Goal: Check status

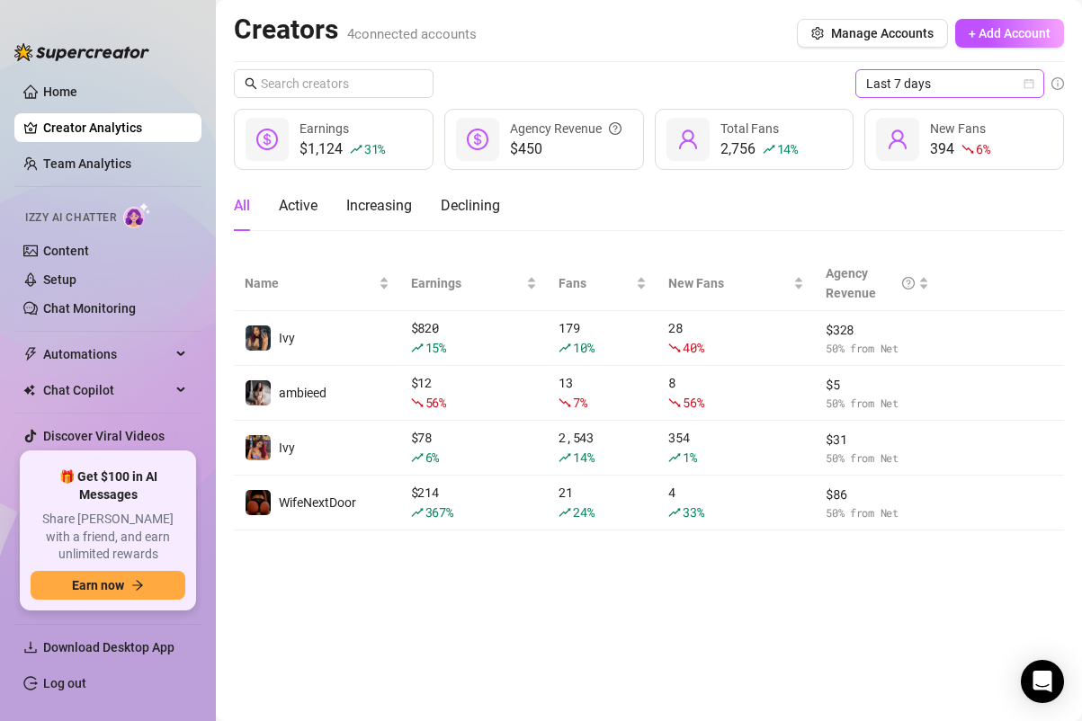
click at [915, 89] on span "Last 7 days" at bounding box center [949, 83] width 167 height 27
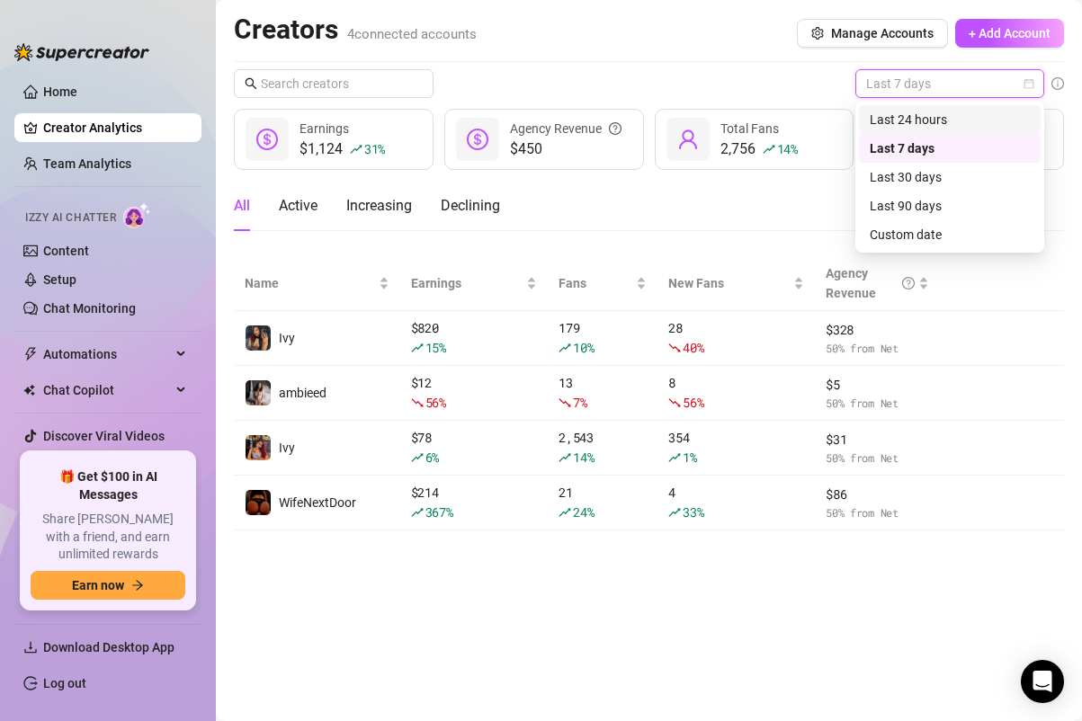
click at [913, 121] on div "Last 24 hours" at bounding box center [950, 120] width 160 height 20
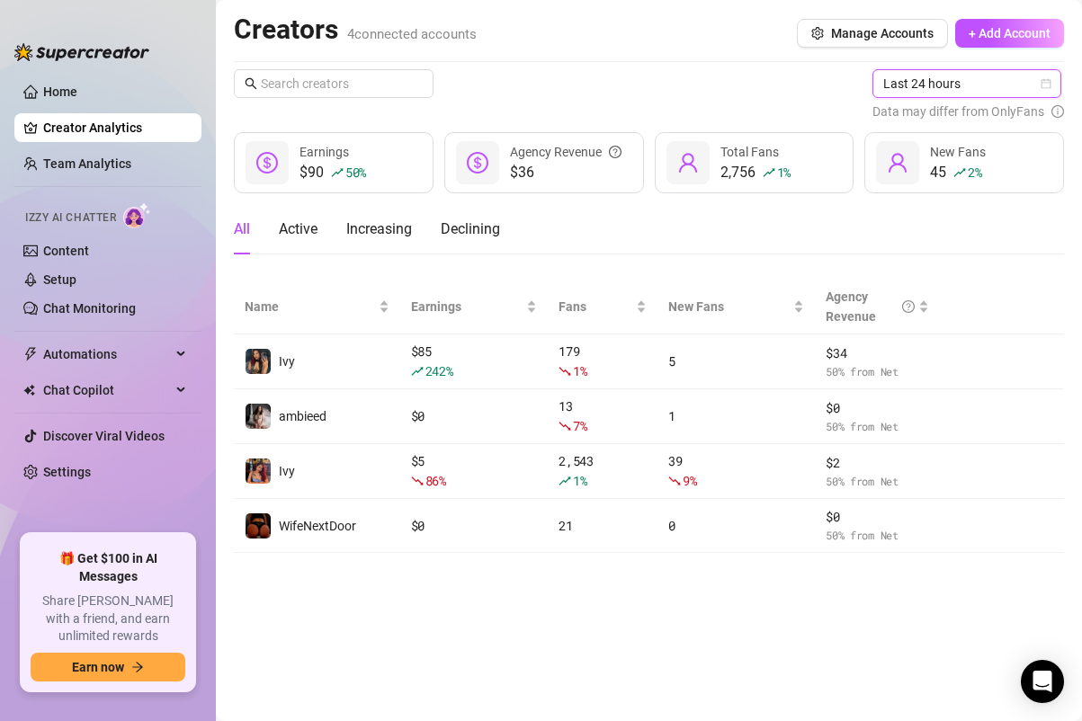
click at [914, 99] on div "Last 24 hours Last 24 hours Data may differ from OnlyFans" at bounding box center [968, 95] width 192 height 52
click at [921, 90] on span "Last 24 hours" at bounding box center [966, 83] width 167 height 27
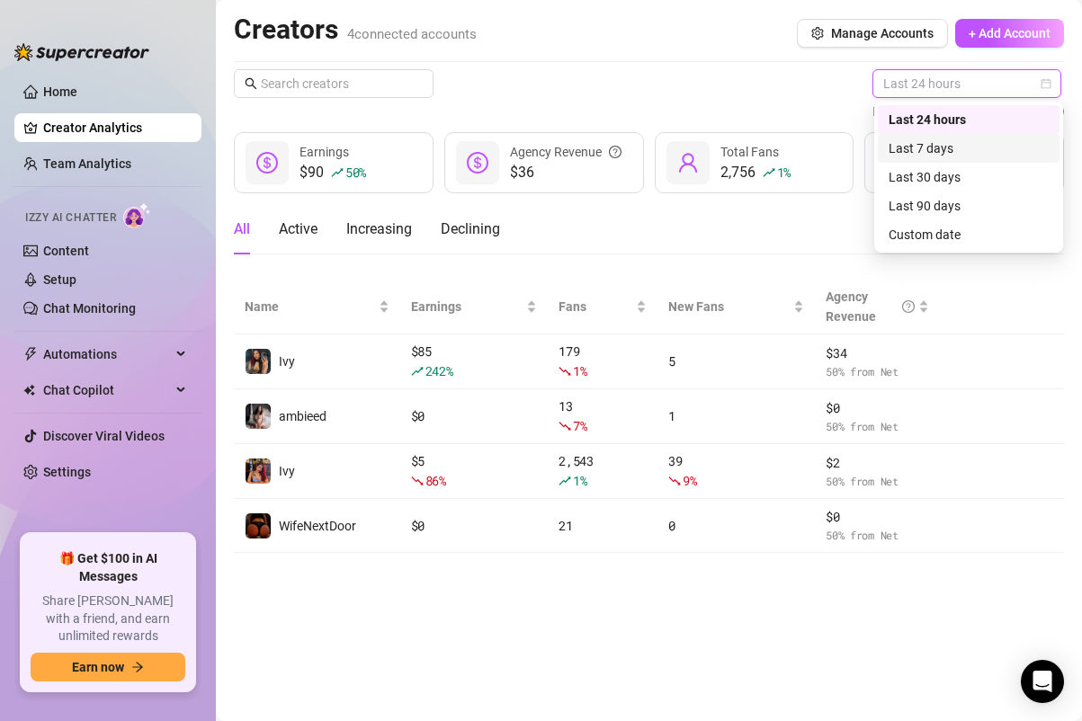
click at [922, 150] on div "Last 7 days" at bounding box center [969, 148] width 160 height 20
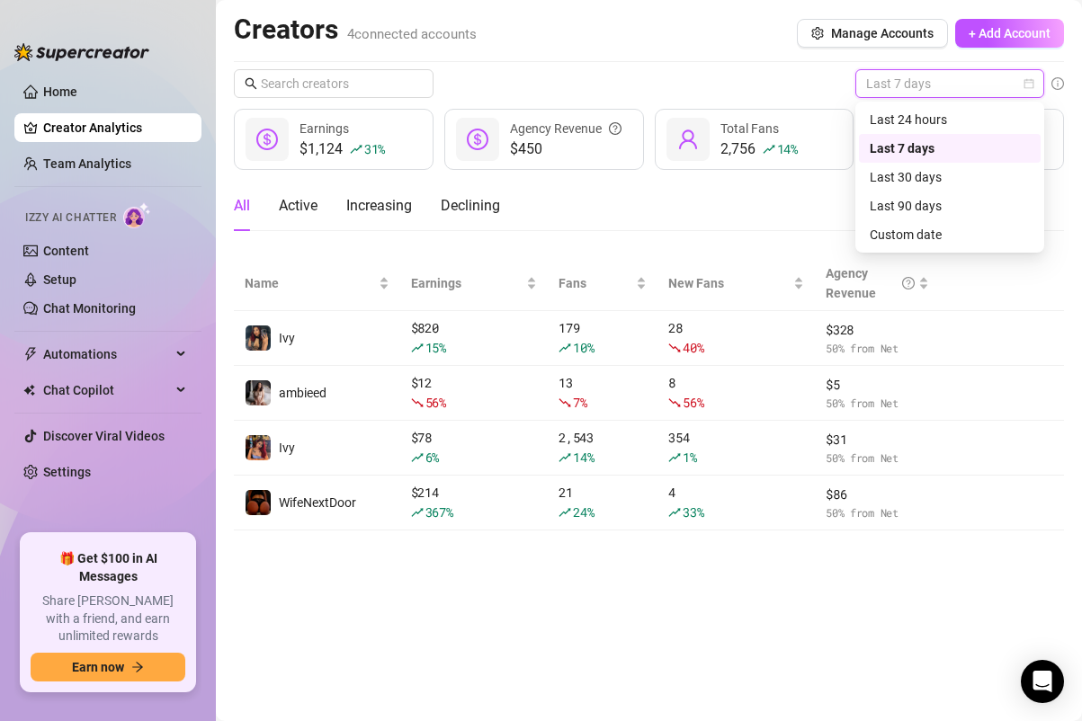
click at [922, 77] on span "Last 7 days" at bounding box center [949, 83] width 167 height 27
click at [906, 119] on div "Last 24 hours" at bounding box center [950, 120] width 160 height 20
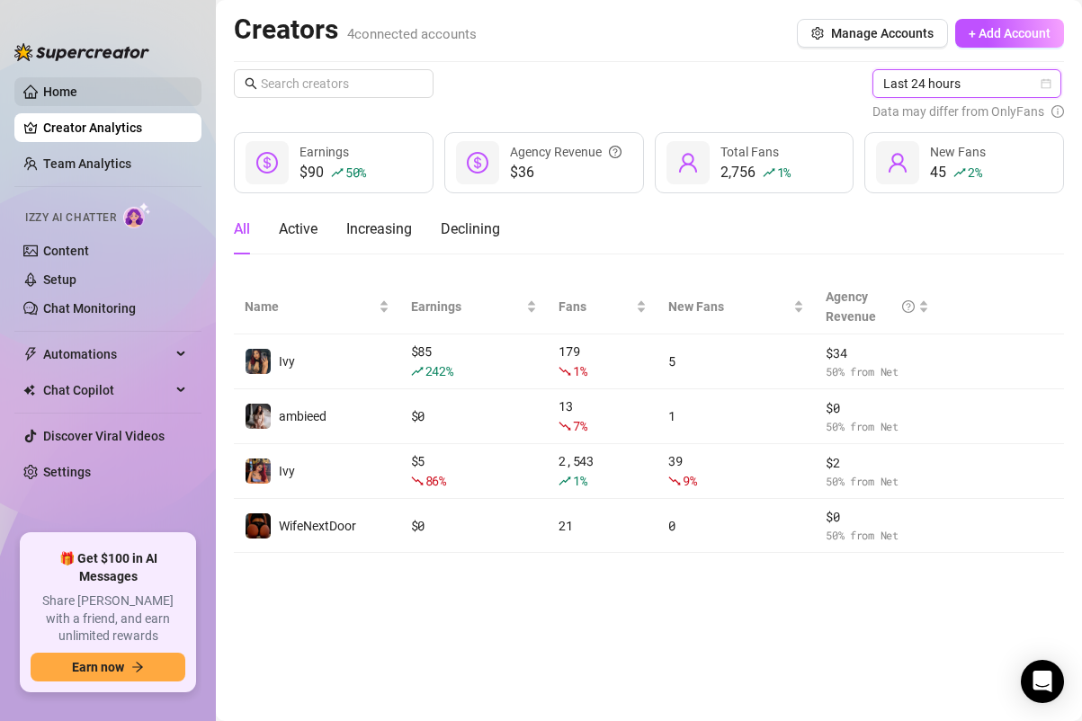
click at [76, 98] on link "Home" at bounding box center [60, 92] width 34 height 14
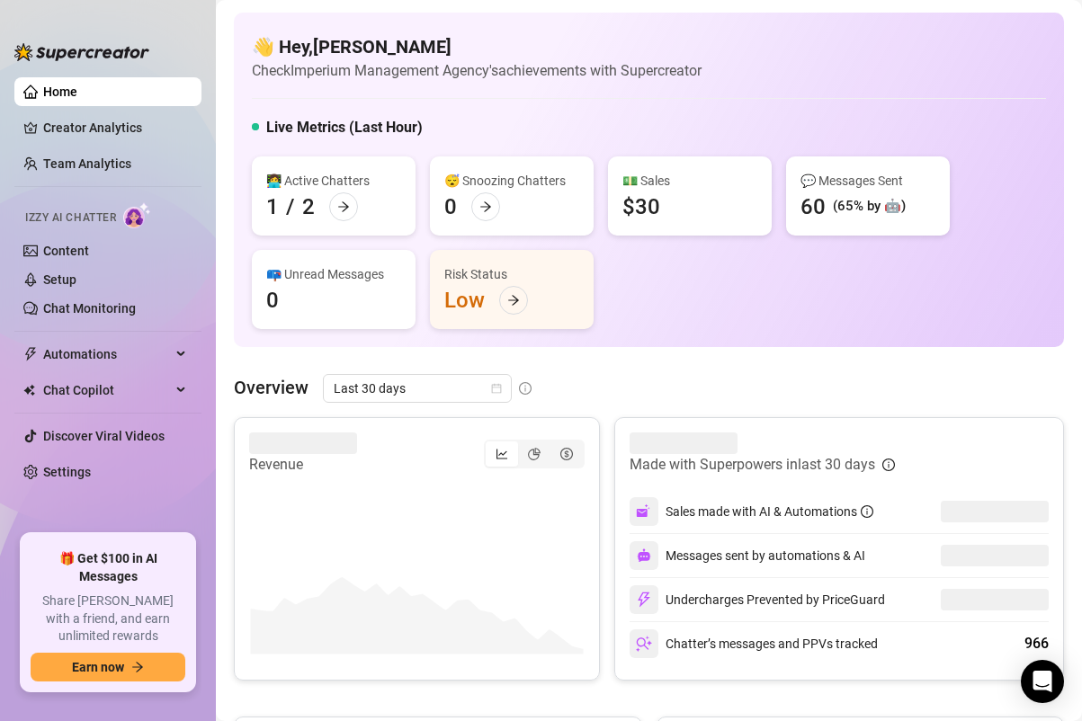
click at [77, 90] on link "Home" at bounding box center [60, 92] width 34 height 14
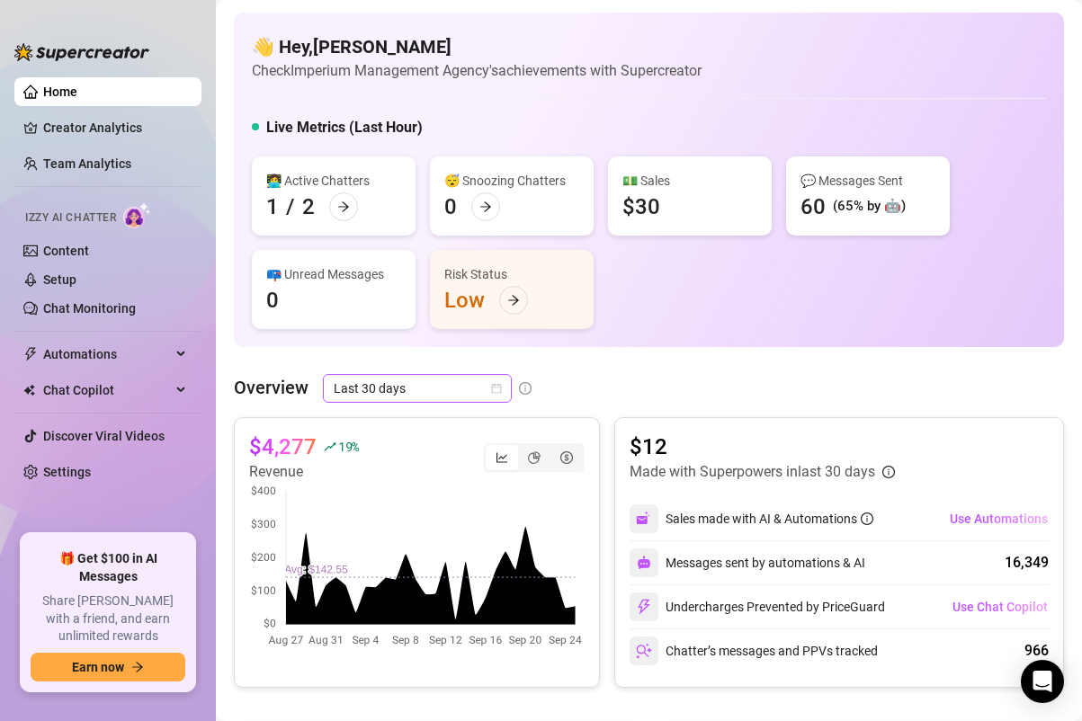
click at [468, 380] on span "Last 30 days" at bounding box center [417, 388] width 167 height 27
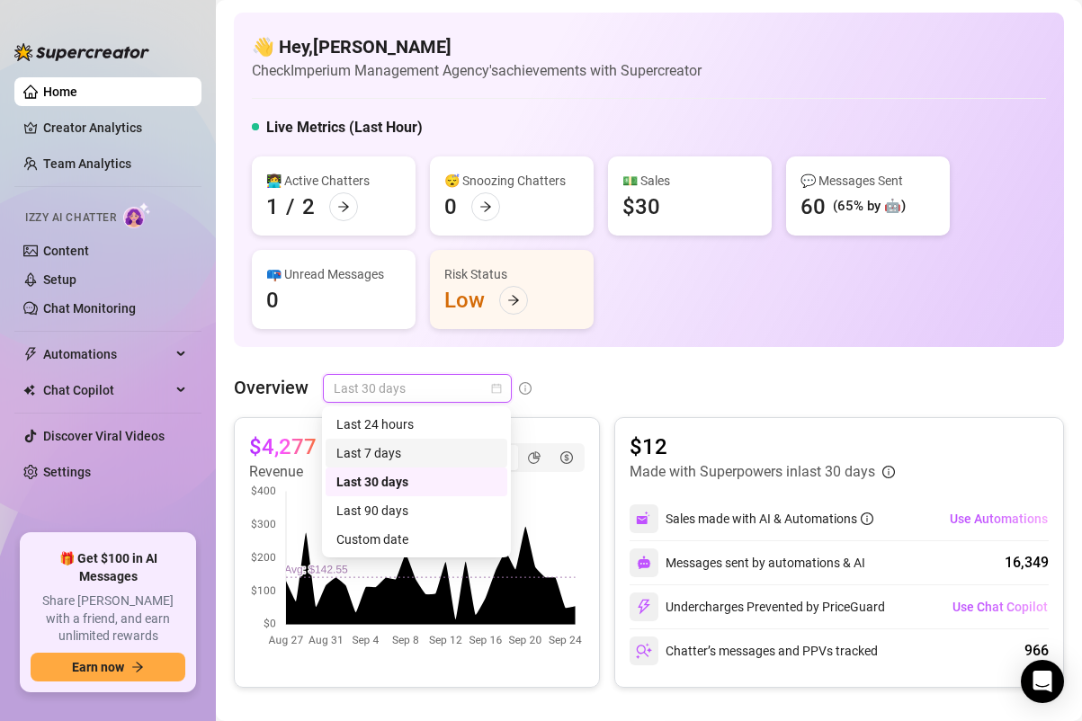
click at [444, 452] on div "Last 7 days" at bounding box center [416, 453] width 160 height 20
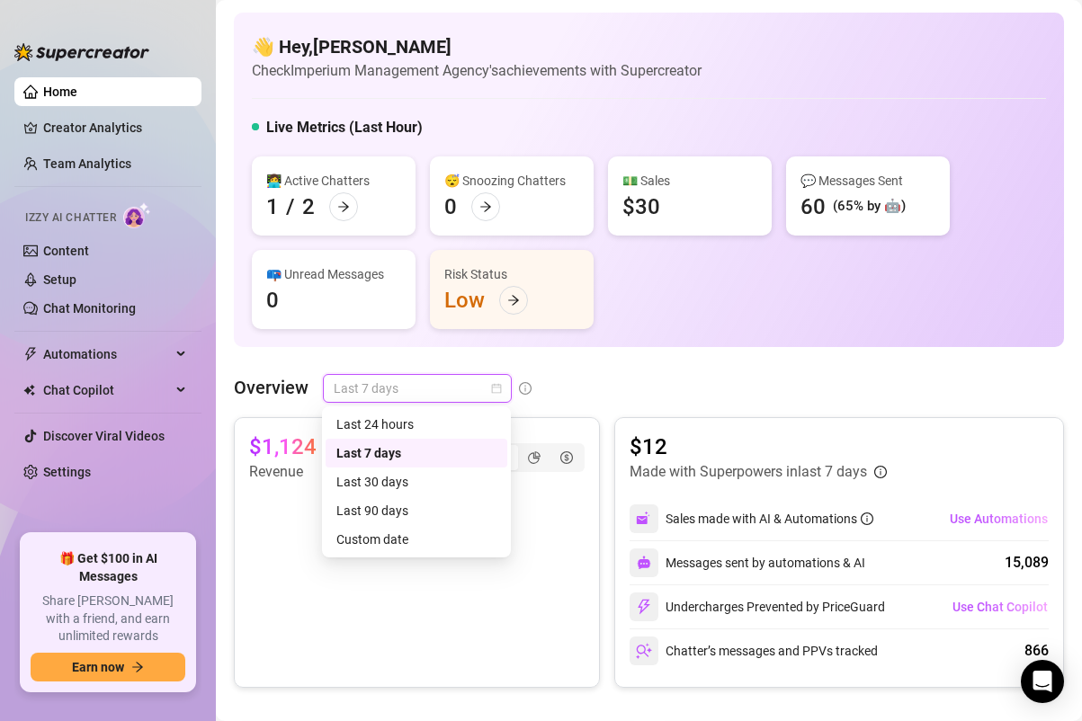
click at [450, 389] on span "Last 7 days" at bounding box center [417, 388] width 167 height 27
click at [439, 420] on div "Last 24 hours" at bounding box center [416, 425] width 160 height 20
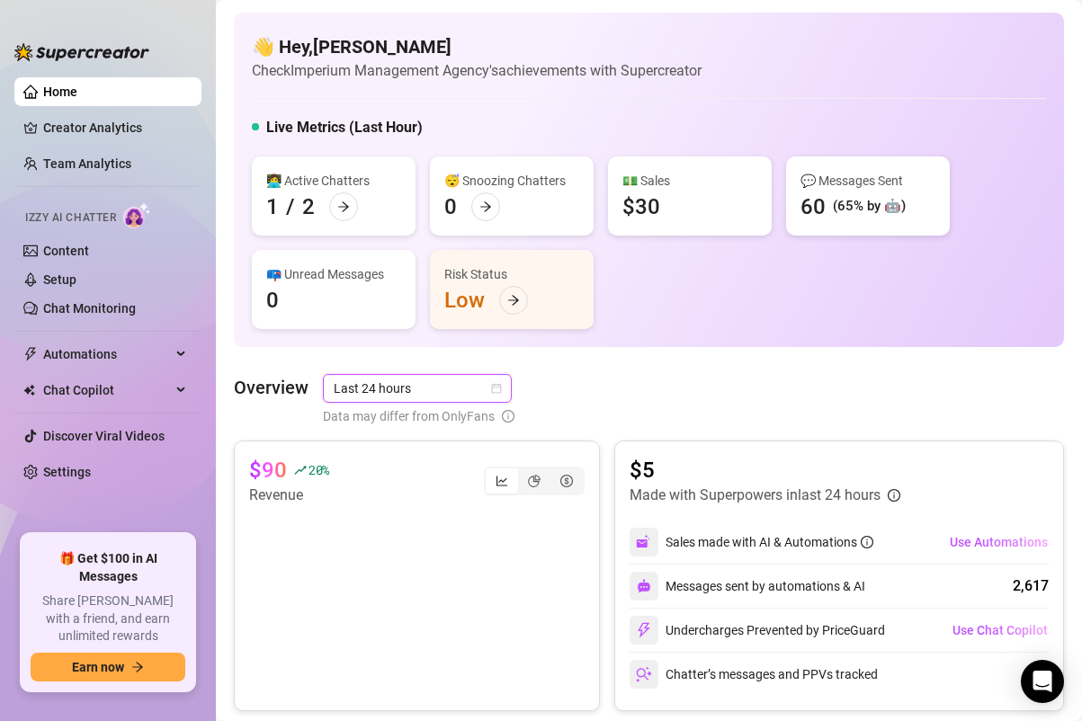
click at [493, 376] on span "Last 24 hours" at bounding box center [417, 388] width 167 height 27
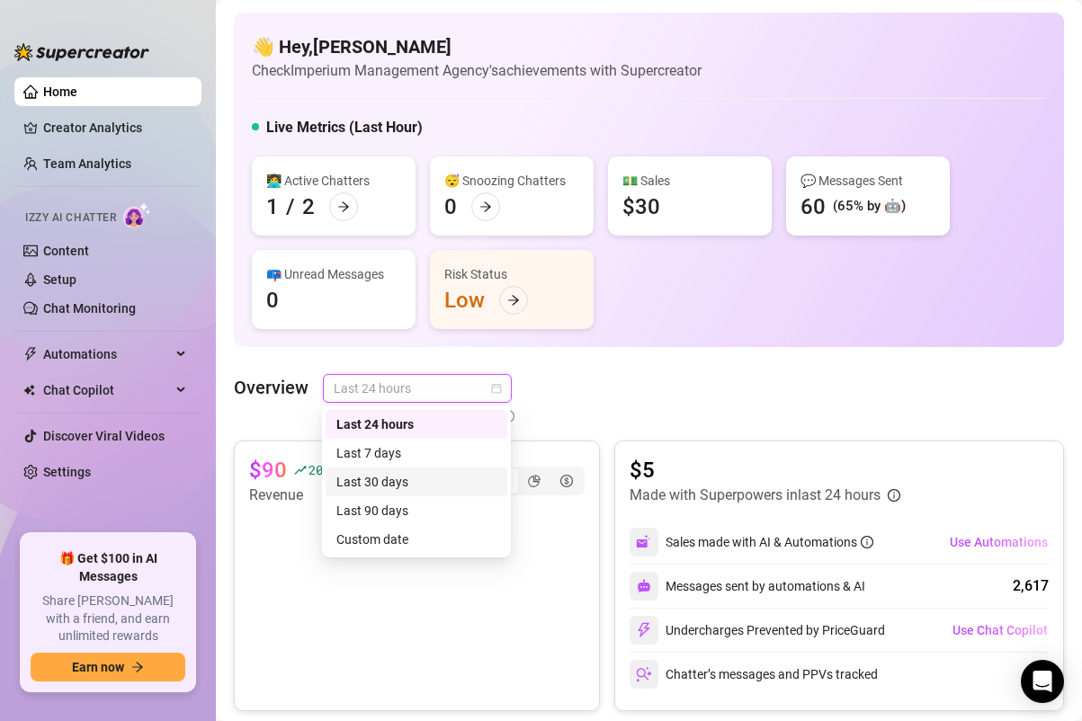
click at [448, 475] on div "Last 30 days" at bounding box center [416, 482] width 160 height 20
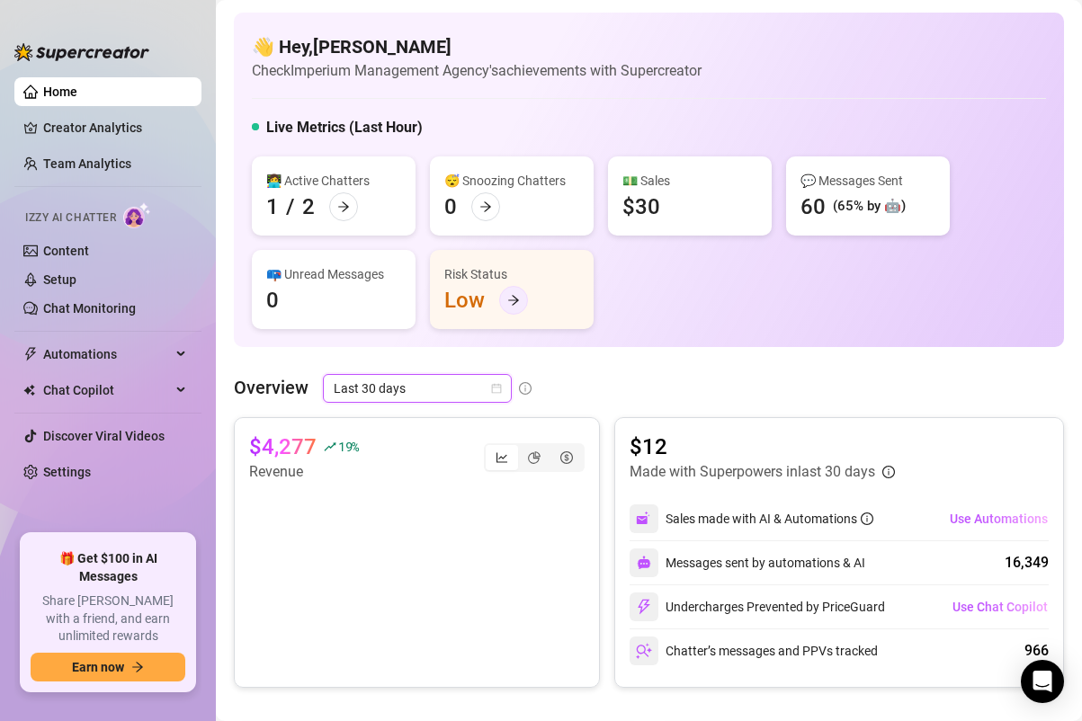
click at [511, 298] on icon "arrow-right" at bounding box center [513, 300] width 13 height 13
